Goal: Check status: Check status

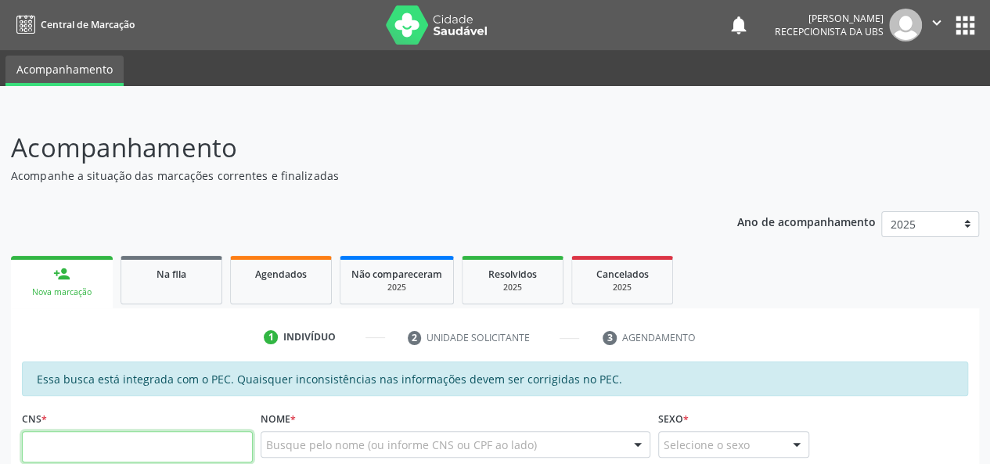
scroll to position [235, 0]
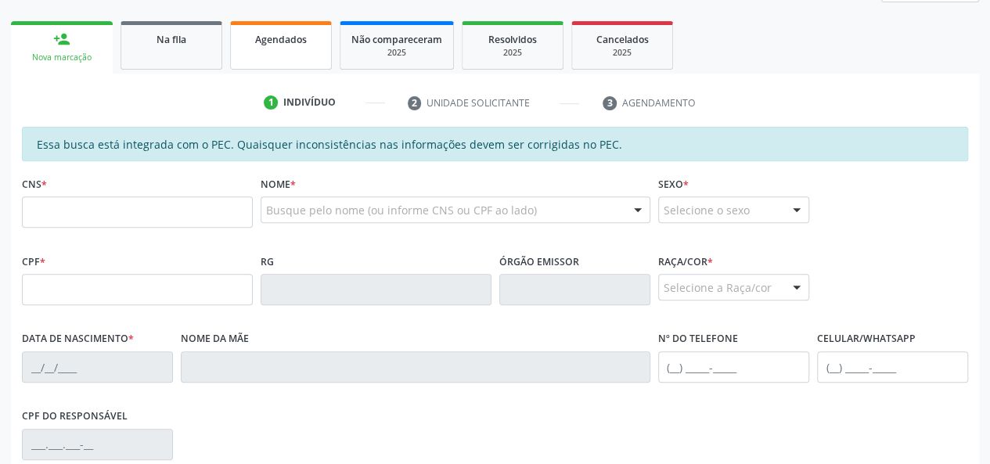
click at [311, 69] on link "Agendados" at bounding box center [281, 45] width 102 height 49
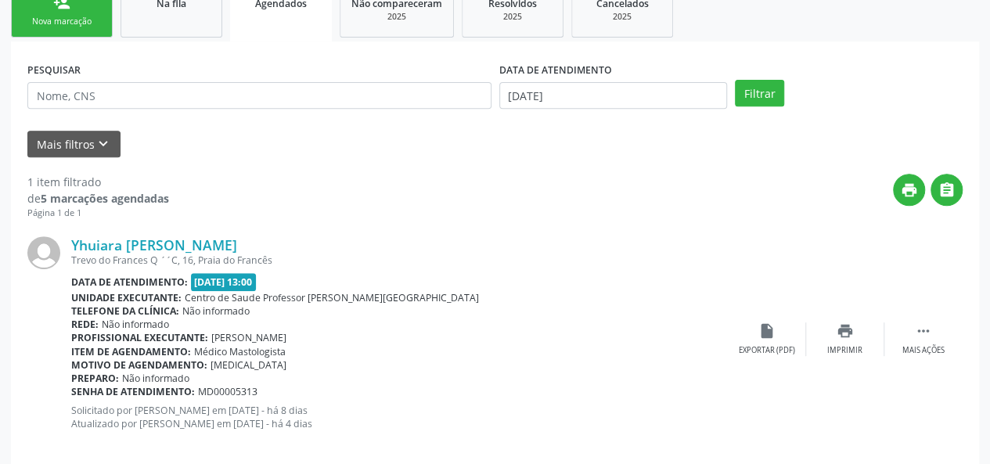
scroll to position [291, 0]
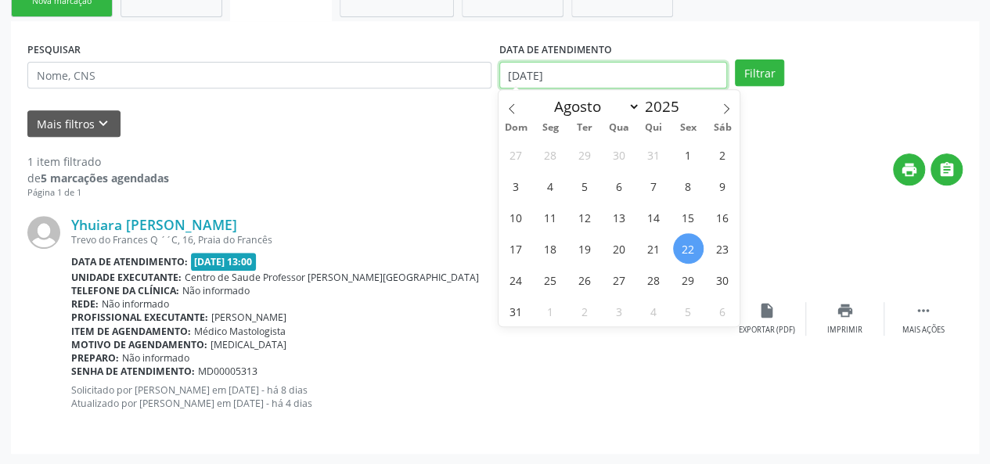
click at [579, 79] on input "[DATE]" at bounding box center [613, 75] width 228 height 27
click at [680, 150] on span "1" at bounding box center [688, 154] width 31 height 31
type input "[DATE]"
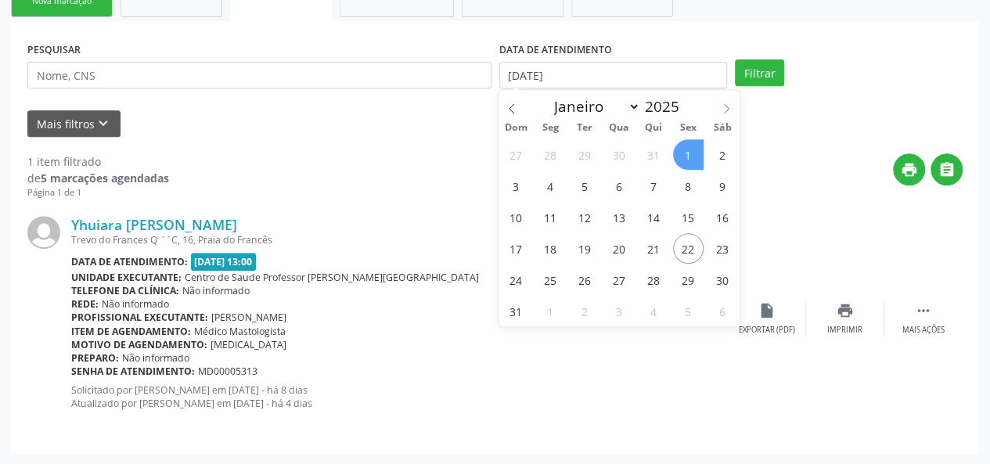
click at [727, 105] on icon at bounding box center [726, 108] width 5 height 10
select select "8"
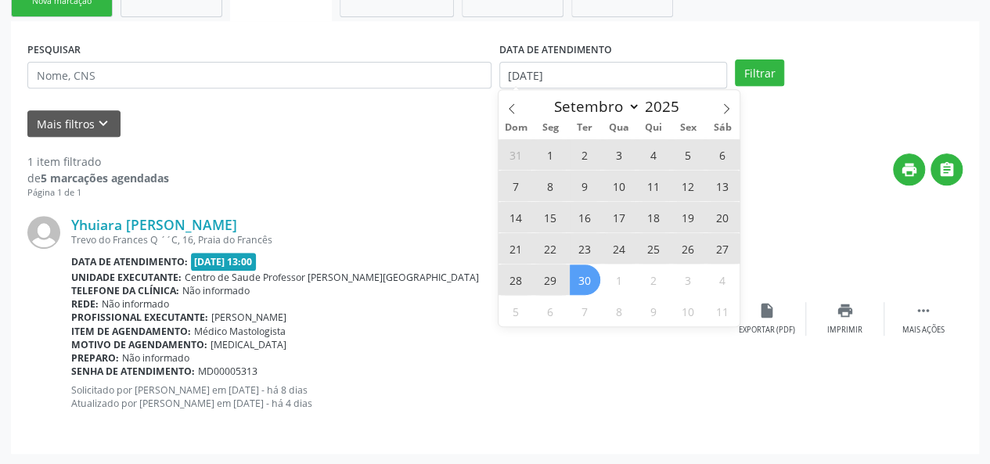
click at [581, 279] on span "30" at bounding box center [585, 280] width 31 height 31
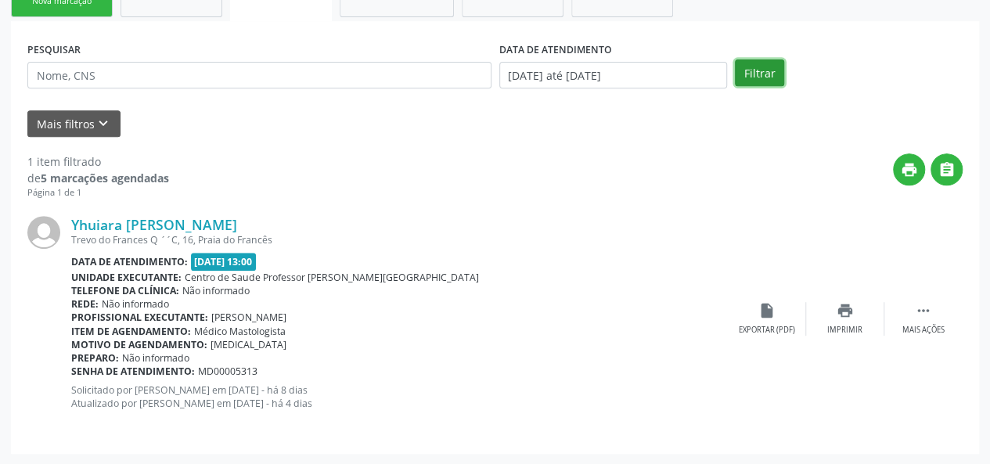
click at [748, 69] on button "Filtrar" at bounding box center [759, 73] width 49 height 27
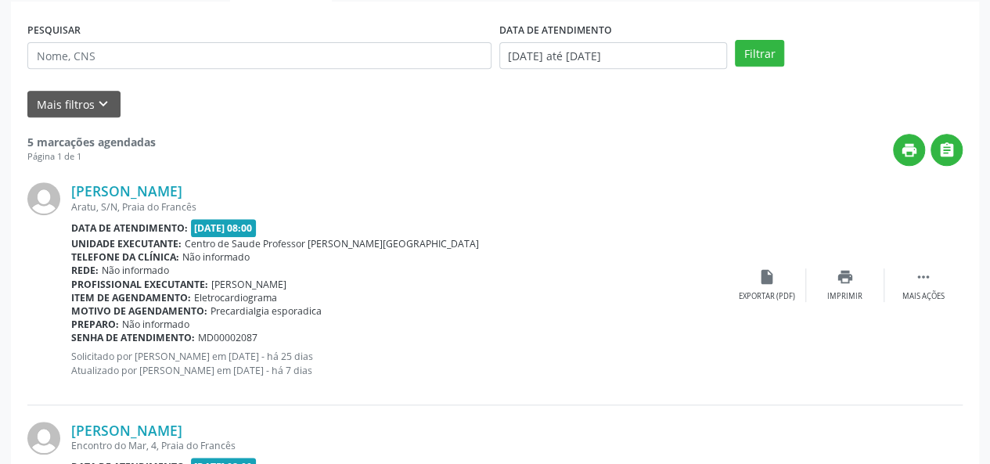
scroll to position [215, 0]
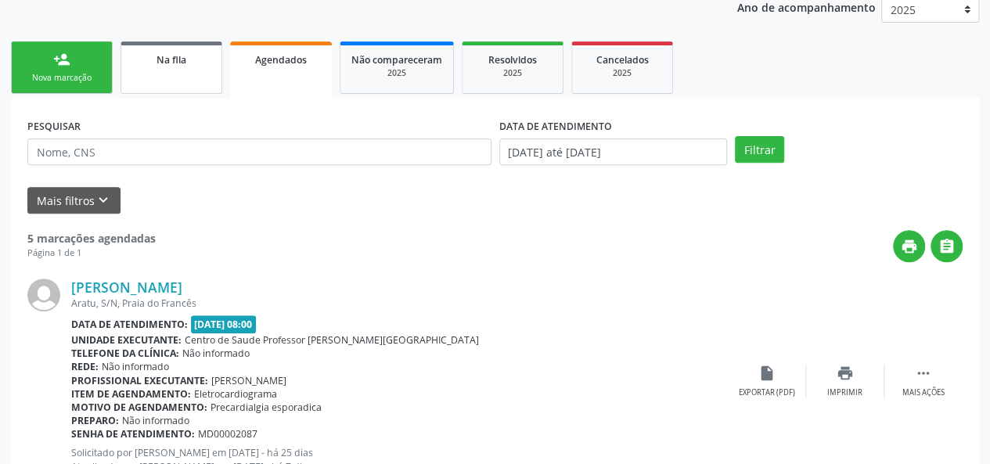
click at [168, 71] on link "Na fila" at bounding box center [172, 67] width 102 height 52
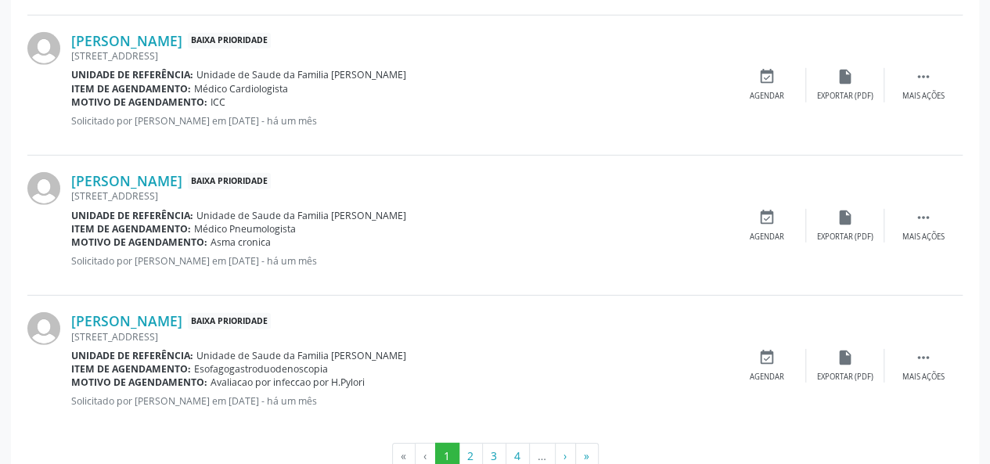
scroll to position [2209, 0]
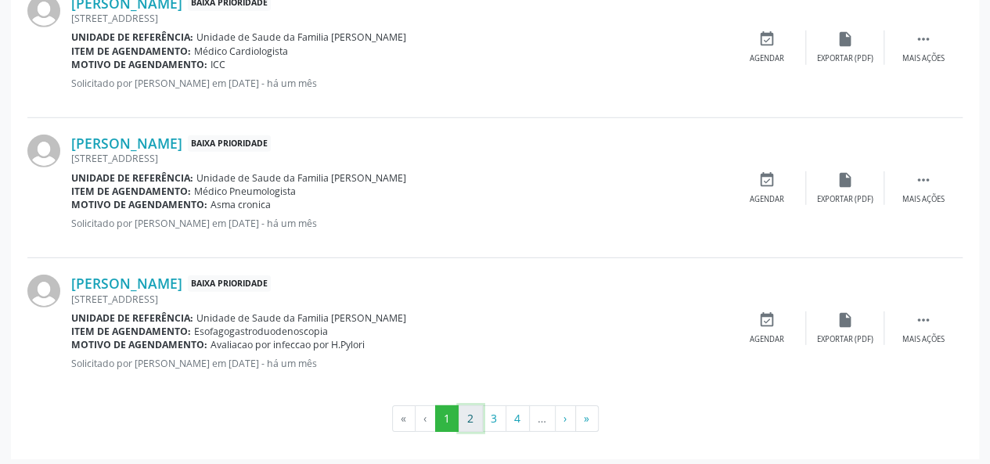
click at [464, 417] on button "2" at bounding box center [471, 419] width 24 height 27
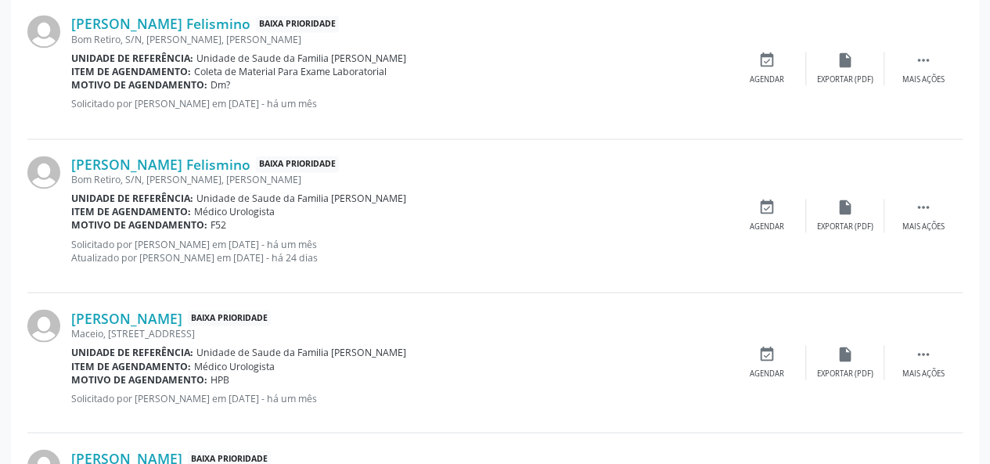
scroll to position [1127, 0]
